Goal: Complete application form: Complete application form

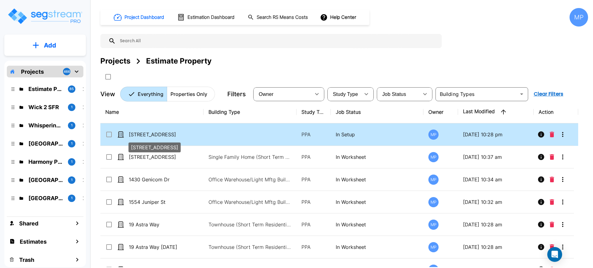
click at [166, 132] on p "[STREET_ADDRESS]" at bounding box center [160, 134] width 62 height 7
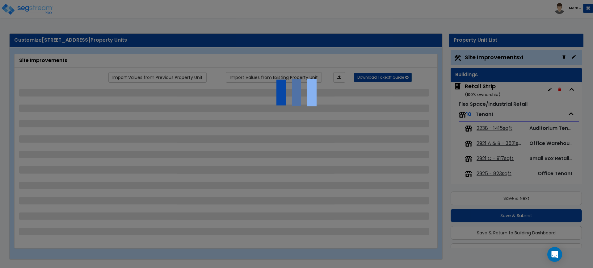
select select "2"
select select "1"
select select "2"
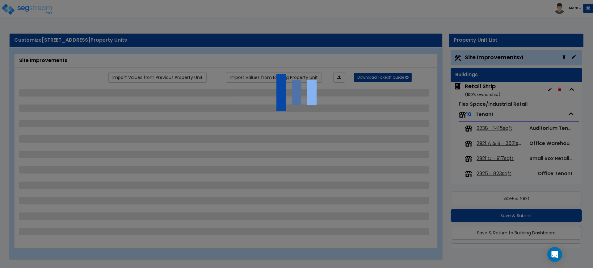
select select "1"
select select "2"
select select "4"
select select "2"
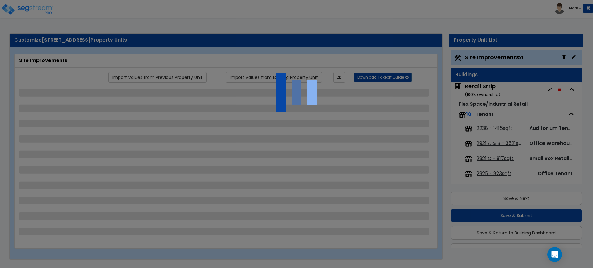
select select "1"
select select "4"
select select "2"
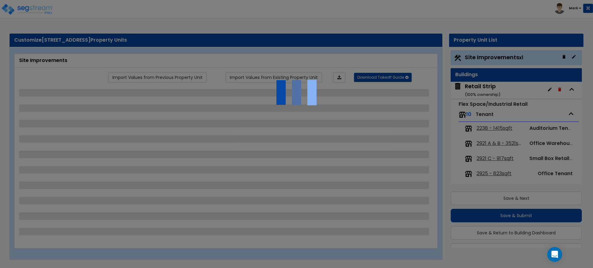
select select "1"
select select "2"
select select "1"
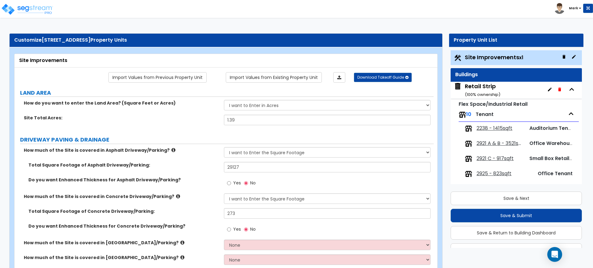
click at [480, 87] on div "Retail Strip ( 100 % ownership)" at bounding box center [483, 90] width 36 height 16
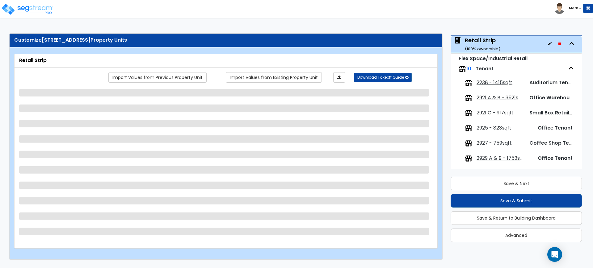
scroll to position [32, 0]
select select "2"
select select "1"
select select "3"
select select "2"
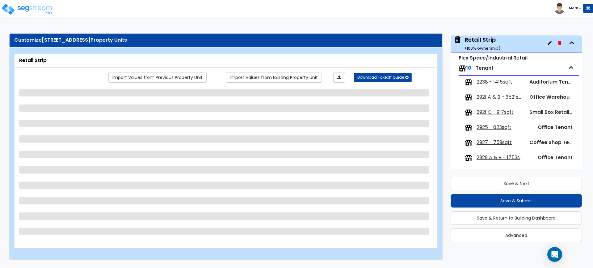
select select "1"
select select "3"
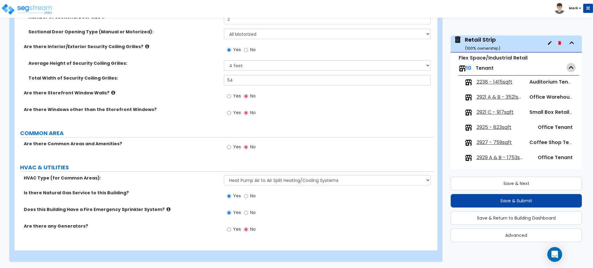
click at [568, 66] on icon "button" at bounding box center [571, 67] width 9 height 9
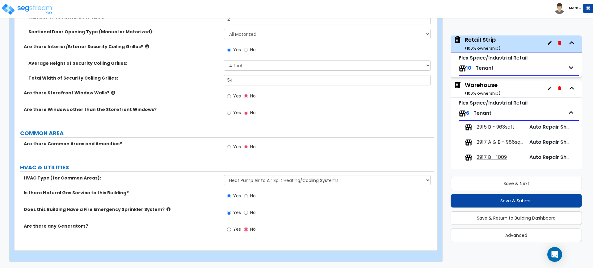
click at [568, 113] on icon "button" at bounding box center [571, 112] width 9 height 9
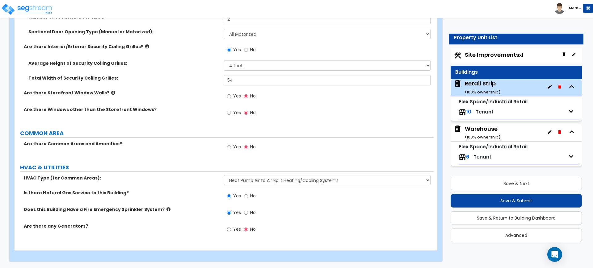
scroll to position [2, 0]
click at [483, 128] on div "Warehouse ( 100 % ownership)" at bounding box center [483, 133] width 36 height 16
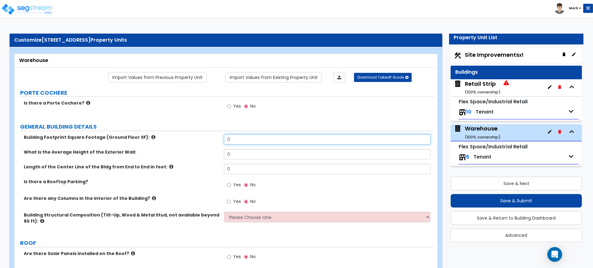
drag, startPoint x: 239, startPoint y: 139, endPoint x: 225, endPoint y: 136, distance: 14.5
click at [225, 136] on input "0" at bounding box center [327, 139] width 206 height 11
type input "5,589"
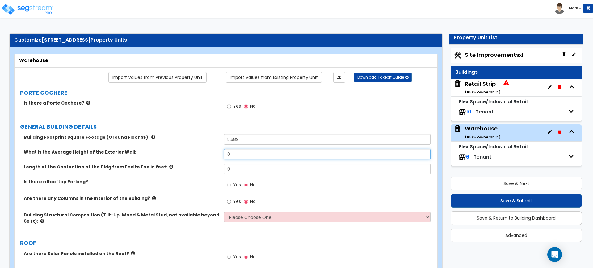
drag, startPoint x: 239, startPoint y: 153, endPoint x: 188, endPoint y: 147, distance: 51.4
click at [192, 149] on div "Building Footprint Square Footage (Ground Floor SF): 5,589 What is the Average …" at bounding box center [224, 183] width 410 height 99
drag, startPoint x: 237, startPoint y: 156, endPoint x: 201, endPoint y: 154, distance: 36.2
click at [201, 154] on div "What is the Average Height of the Exterior Wall: 18" at bounding box center [224, 156] width 419 height 15
drag, startPoint x: 237, startPoint y: 153, endPoint x: 207, endPoint y: 154, distance: 29.4
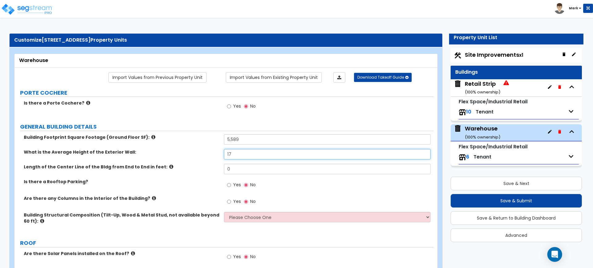
click at [208, 154] on div "What is the Average Height of the Exterior Wall: 17" at bounding box center [224, 156] width 419 height 15
type input "1"
type input "17"
drag, startPoint x: 235, startPoint y: 171, endPoint x: 208, endPoint y: 168, distance: 27.6
click at [208, 168] on div "Length of the Center Line of the Bldg from End to End in feet: 0" at bounding box center [224, 171] width 419 height 15
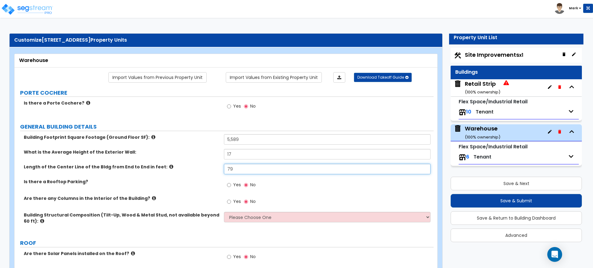
scroll to position [39, 0]
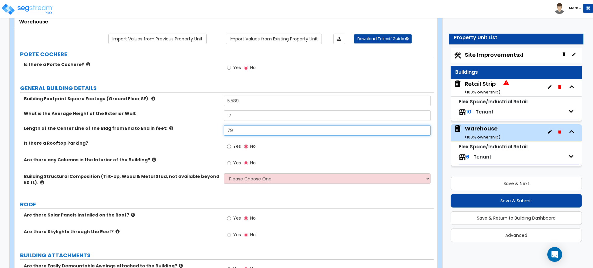
type input "79"
click at [230, 163] on input "Yes" at bounding box center [229, 163] width 4 height 7
radio input "true"
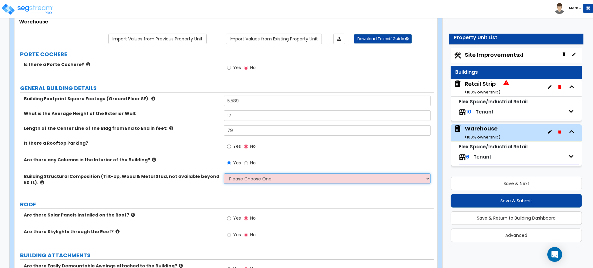
click at [283, 179] on select "Please Choose One Pre-Engineered Metal Building Tilt-up Wall Construction Reinf…" at bounding box center [327, 179] width 206 height 11
select select "6"
click at [224, 174] on select "Please Choose One Pre-Engineered Metal Building Tilt-up Wall Construction Reinf…" at bounding box center [327, 179] width 206 height 11
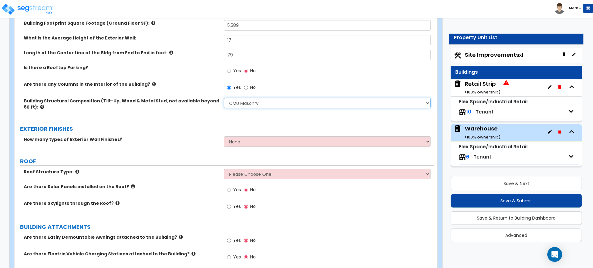
scroll to position [116, 0]
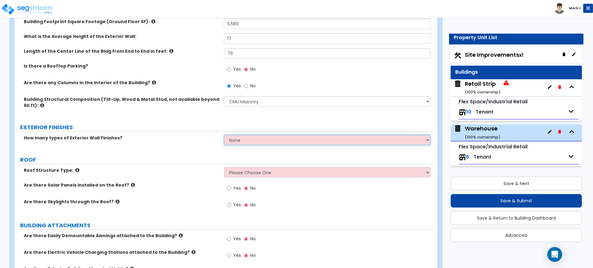
click at [272, 138] on select "None 1 2 3" at bounding box center [327, 140] width 206 height 11
select select "1"
click at [224, 135] on select "None 1 2 3" at bounding box center [327, 140] width 206 height 11
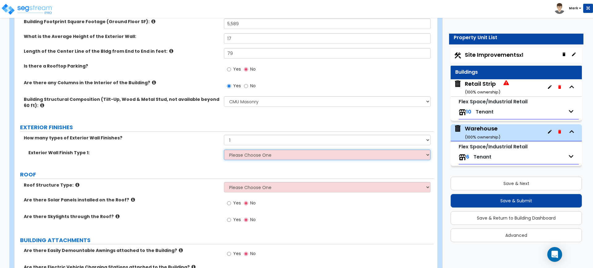
click at [254, 156] on select "Please Choose One No Finish/Shared Wall No Wall Brick Veneer Stone Veneer Wood …" at bounding box center [327, 155] width 206 height 11
select select "10"
click at [224, 150] on select "Please Choose One No Finish/Shared Wall No Wall Brick Veneer Stone Veneer Wood …" at bounding box center [327, 155] width 206 height 11
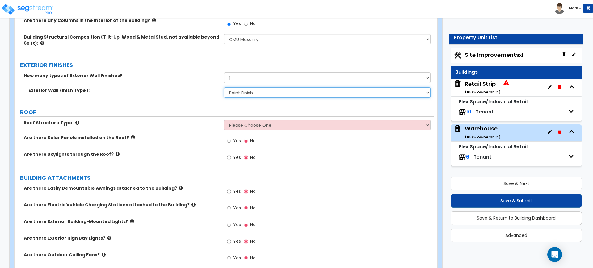
scroll to position [193, 0]
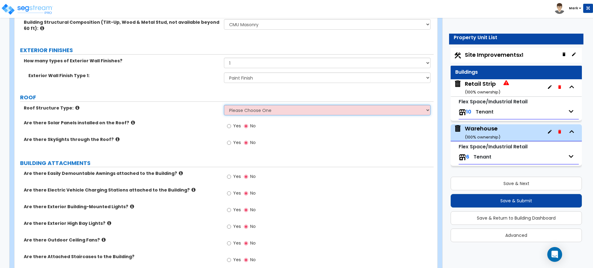
click at [302, 110] on select "Please Choose One Gable Roof Flat Roof Hybrid Gable & Flat Roof" at bounding box center [327, 110] width 206 height 11
select select "2"
click at [224, 105] on select "Please Choose One Gable Roof Flat Roof Hybrid Gable & Flat Roof" at bounding box center [327, 110] width 206 height 11
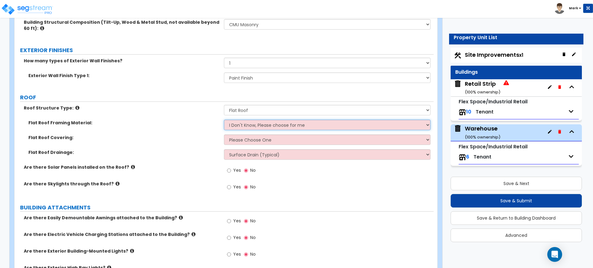
click at [253, 125] on select "I Don't Know, Please choose for me Metal Wood" at bounding box center [327, 125] width 206 height 11
select select "1"
click at [224, 120] on select "I Don't Know, Please choose for me Metal Wood" at bounding box center [327, 125] width 206 height 11
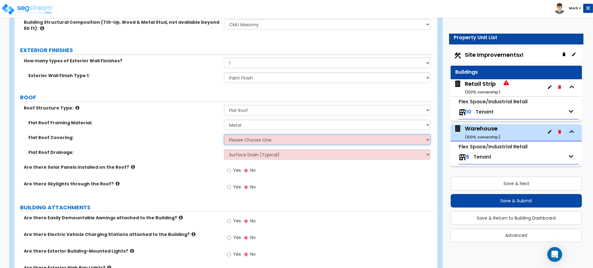
click at [261, 139] on select "Please Choose One Rolled Asphalt PVC Membrane Plastic (EPDM) Membrane Asphalt F…" at bounding box center [327, 140] width 206 height 11
select select "4"
click at [224, 135] on select "Please Choose One Rolled Asphalt PVC Membrane Plastic (EPDM) Membrane Asphalt F…" at bounding box center [327, 140] width 206 height 11
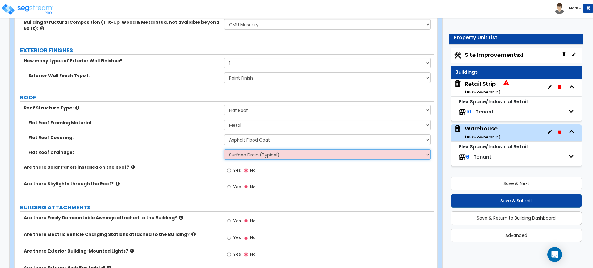
click at [288, 155] on select "Surface Drain (Typical) Gutters Downspout Only" at bounding box center [327, 155] width 206 height 11
click at [224, 150] on select "Surface Drain (Typical) Gutters Downspout Only" at bounding box center [327, 155] width 206 height 11
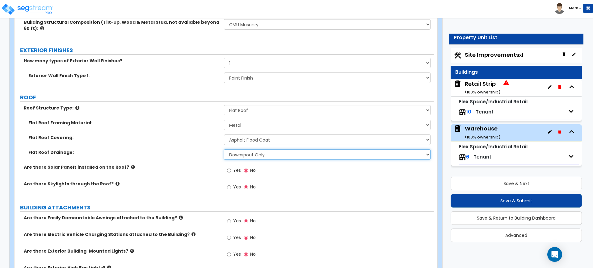
click at [302, 156] on select "Surface Drain (Typical) Gutters Downspout Only" at bounding box center [327, 155] width 206 height 11
select select "1"
click at [224, 150] on select "Surface Drain (Typical) Gutters Downspout Only" at bounding box center [327, 155] width 206 height 11
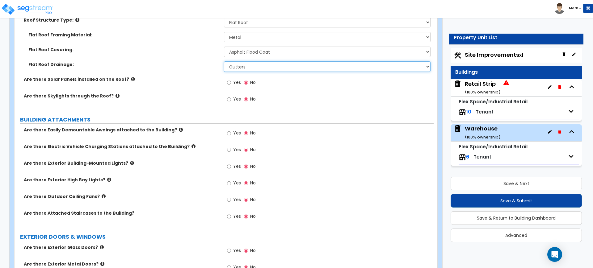
scroll to position [309, 0]
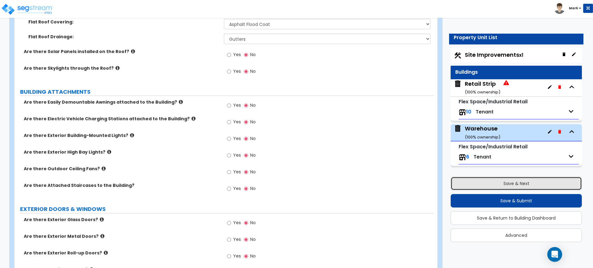
click at [541, 185] on button "Save & Next" at bounding box center [516, 184] width 131 height 14
